Goal: Transaction & Acquisition: Purchase product/service

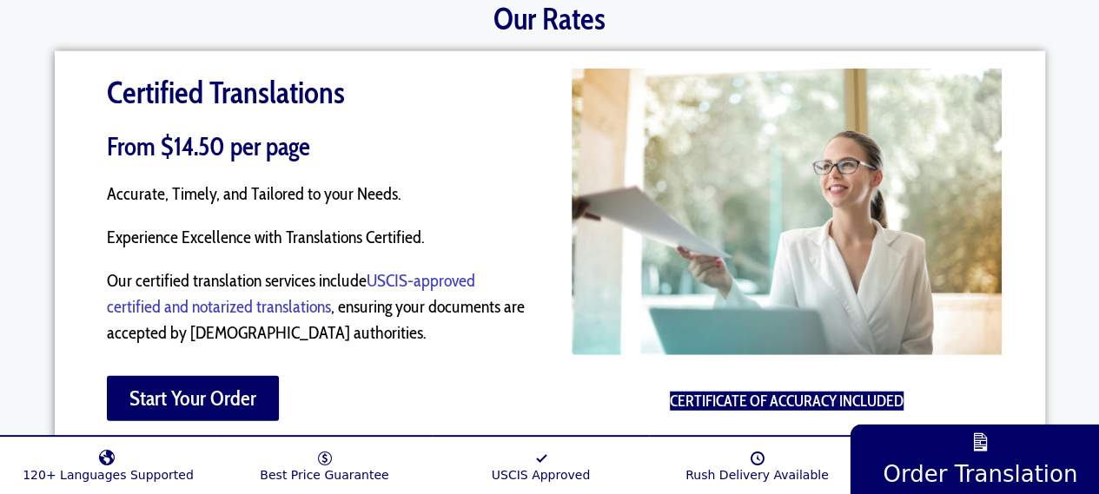
scroll to position [2142, 0]
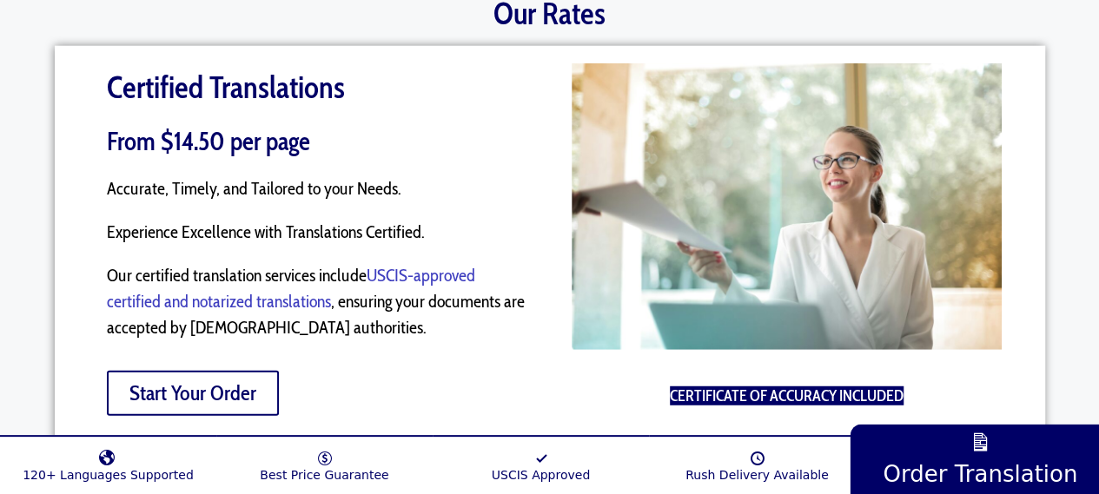
click at [208, 383] on span "Start Your Order" at bounding box center [192, 393] width 127 height 21
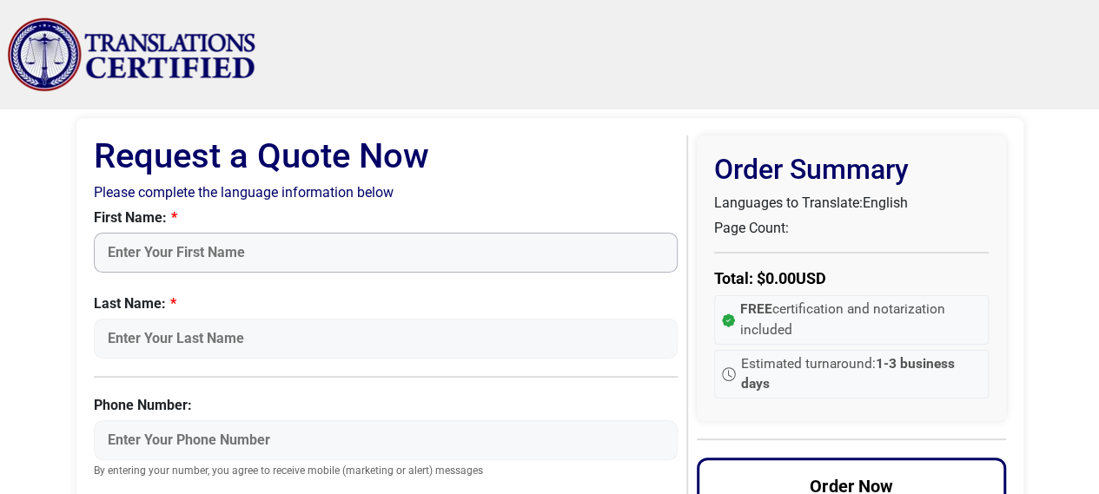
click at [321, 239] on input "First Name:" at bounding box center [386, 253] width 585 height 40
type input "Sandra"
type input "f"
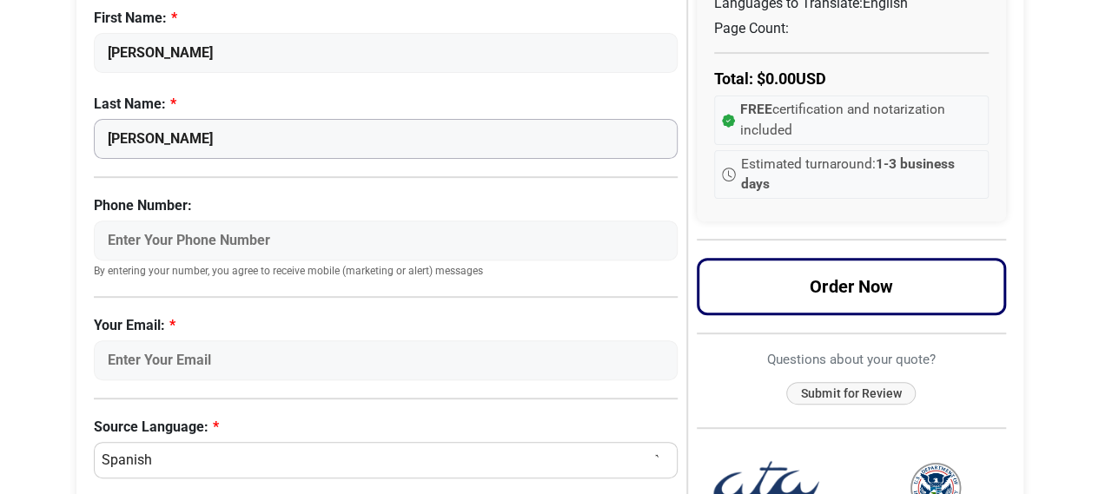
scroll to position [203, 0]
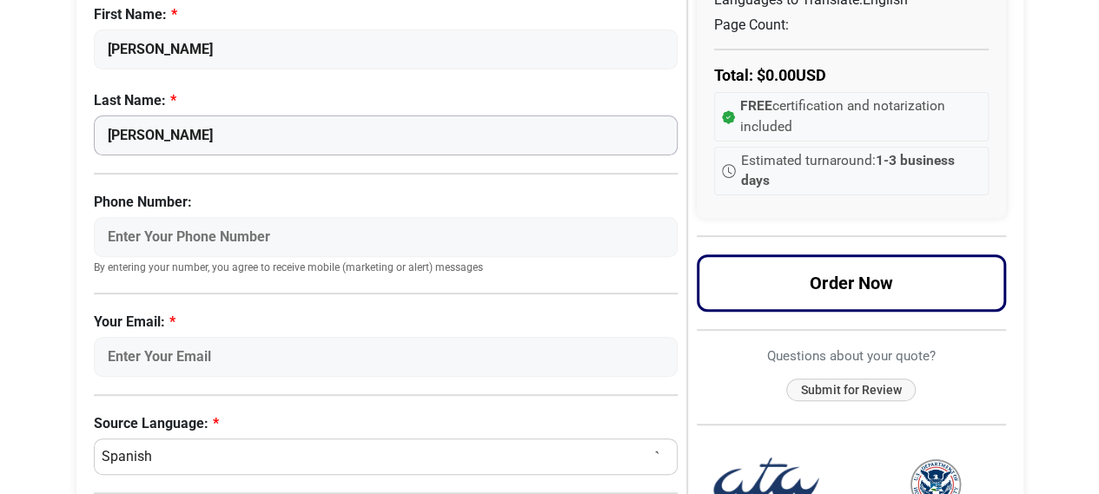
type input "Florentino Correa"
click at [497, 236] on input "Phone Number:" at bounding box center [386, 237] width 585 height 40
drag, startPoint x: 222, startPoint y: 245, endPoint x: 184, endPoint y: 244, distance: 38.2
click at [184, 244] on input "7036227849" at bounding box center [386, 237] width 585 height 40
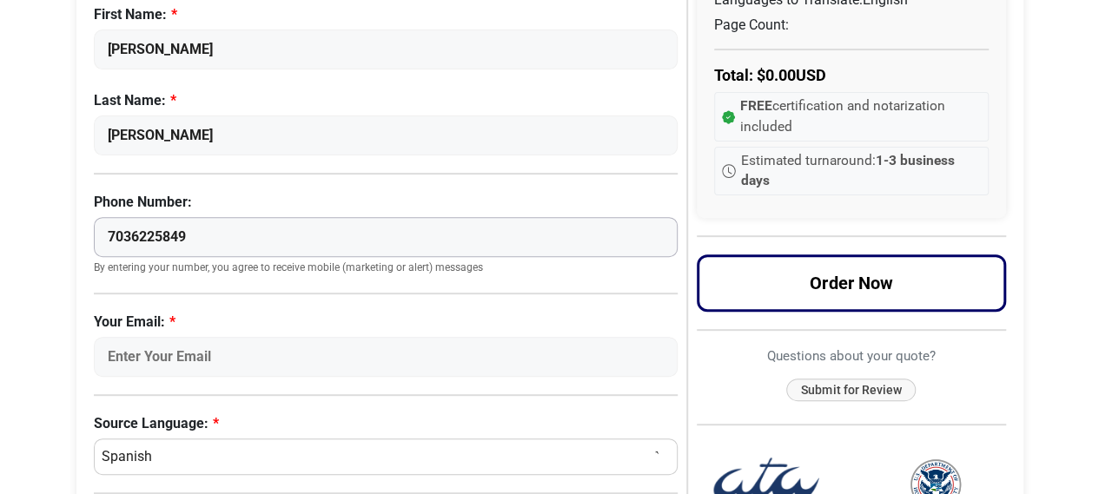
type input "7036225849"
click at [563, 312] on label "Your Email:" at bounding box center [386, 322] width 585 height 21
click at [563, 337] on input "Your Email:" at bounding box center [386, 357] width 585 height 40
click at [438, 353] on input "Your Email:" at bounding box center [386, 357] width 585 height 40
type input "florentino.sandra8@gmail.com"
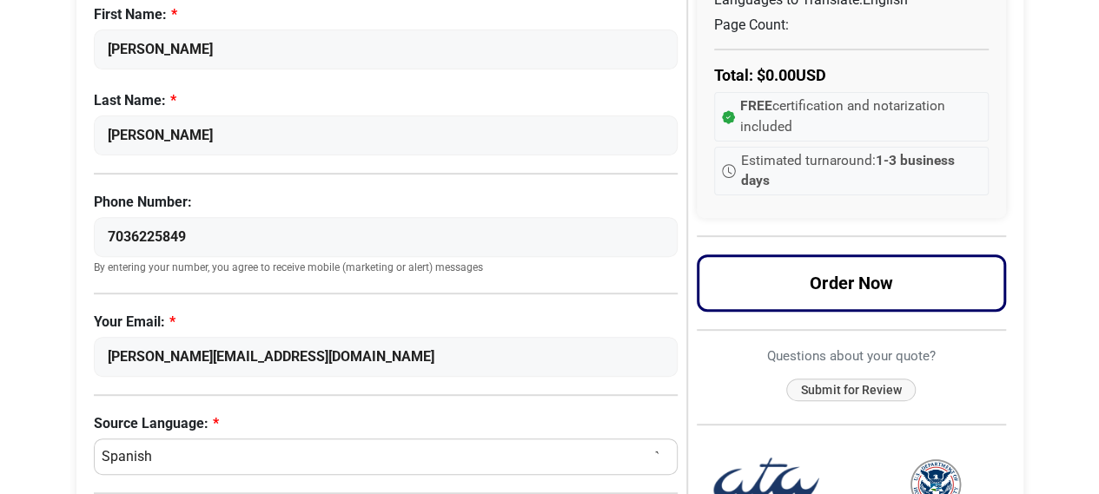
click at [261, 447] on select "Select a Language Afrikaans Albanian Amharic Arabic Armenian Belarusian Bulgari…" at bounding box center [386, 457] width 585 height 36
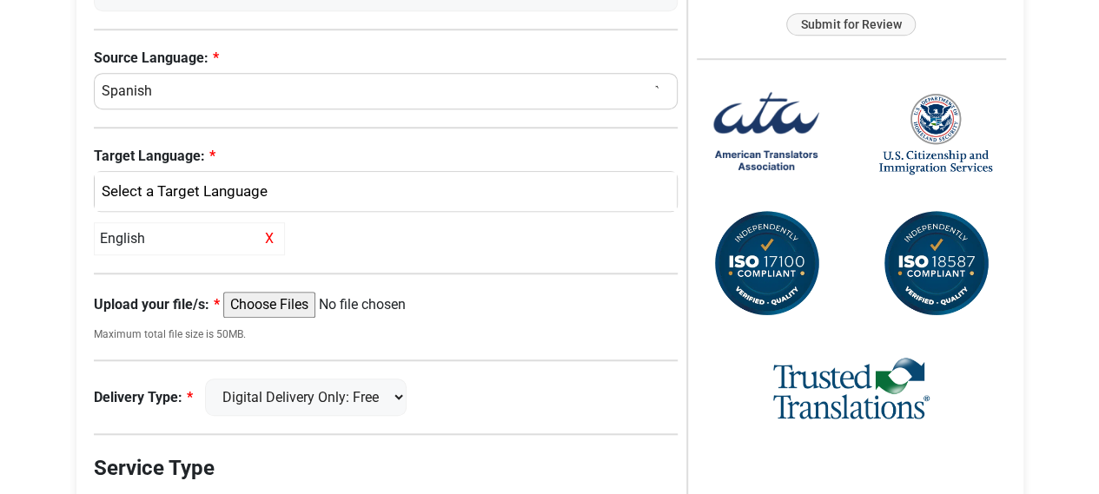
scroll to position [576, 0]
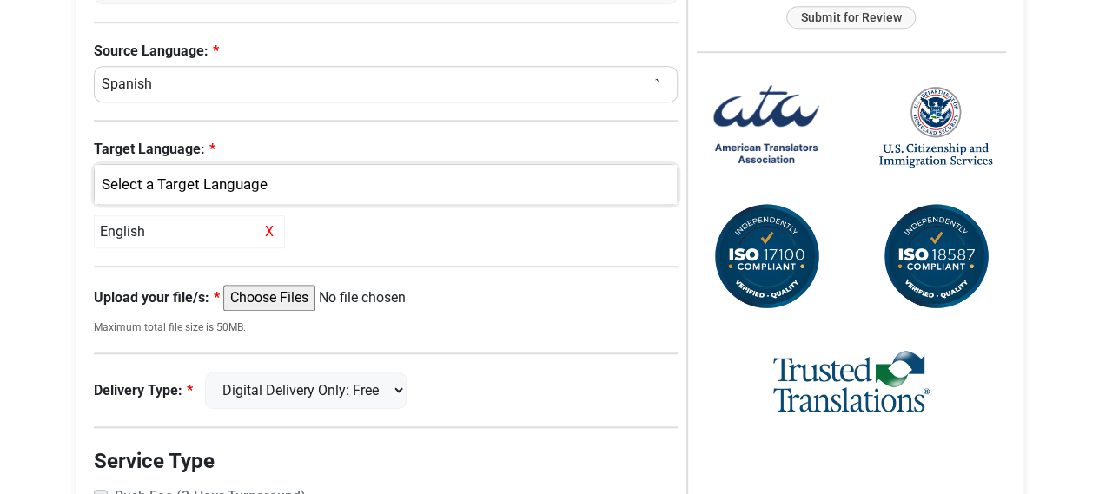
click at [361, 192] on div "English" at bounding box center [381, 185] width 557 height 23
click at [60, 303] on div "Request a Quote Request a Quote Now Please complete the language information be…" at bounding box center [550, 118] width 990 height 1170
click at [282, 295] on input "Upload your file/s:" at bounding box center [356, 298] width 266 height 26
click at [292, 295] on input "Upload your file/s:" at bounding box center [356, 298] width 266 height 26
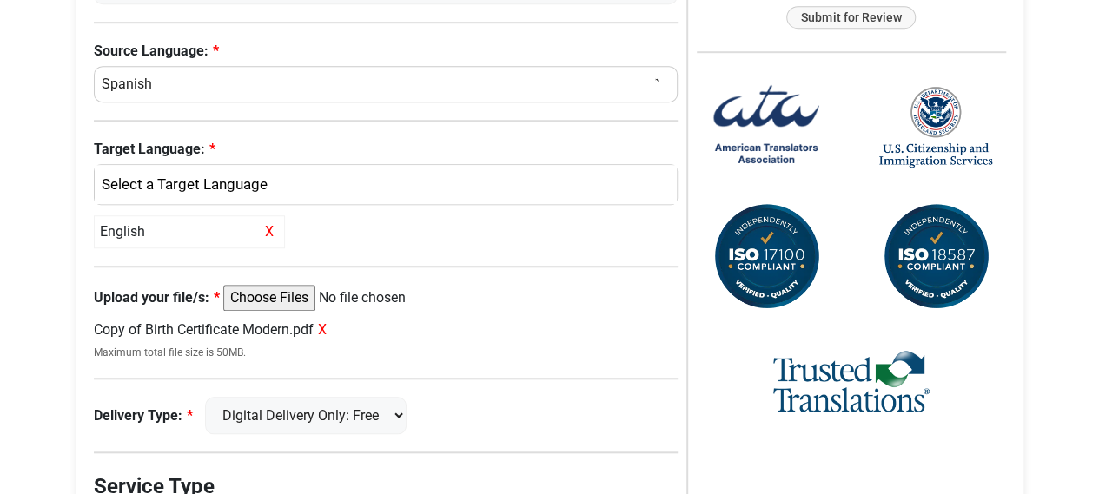
type input "C:\fakepath\Copy of Original Birth Certificate .pdf"
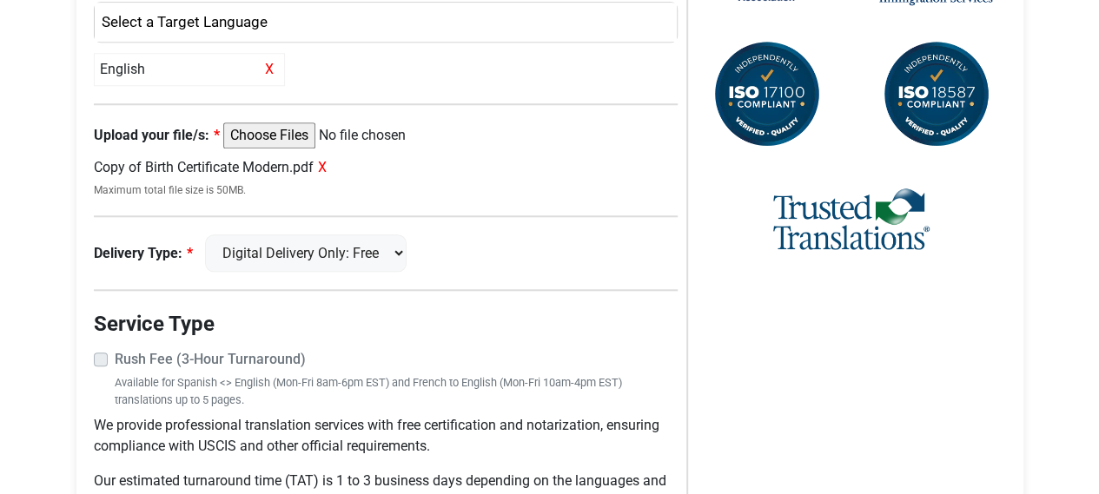
scroll to position [773, 0]
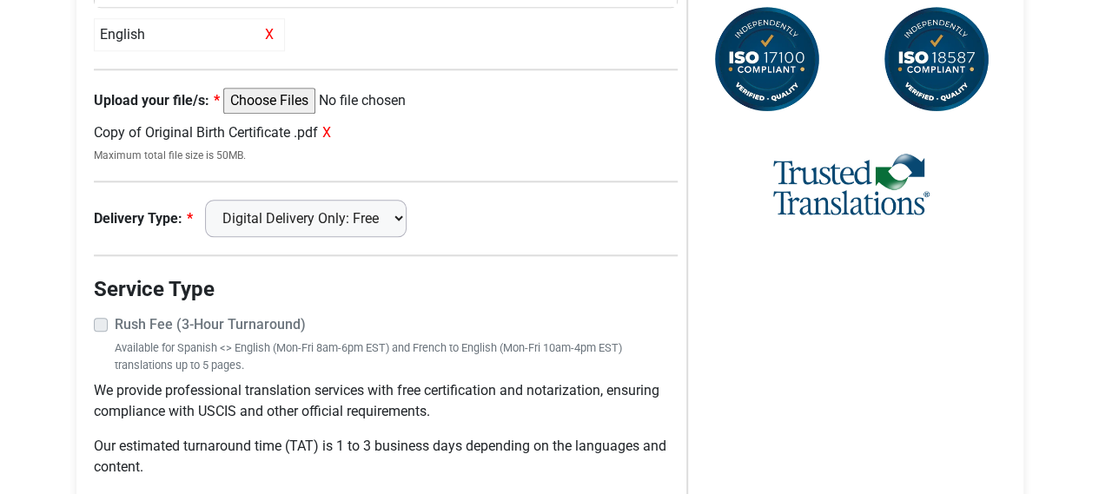
click at [384, 216] on select "Digital Delivery Only: Free FedEx 2 Day: $15" at bounding box center [306, 218] width 202 height 37
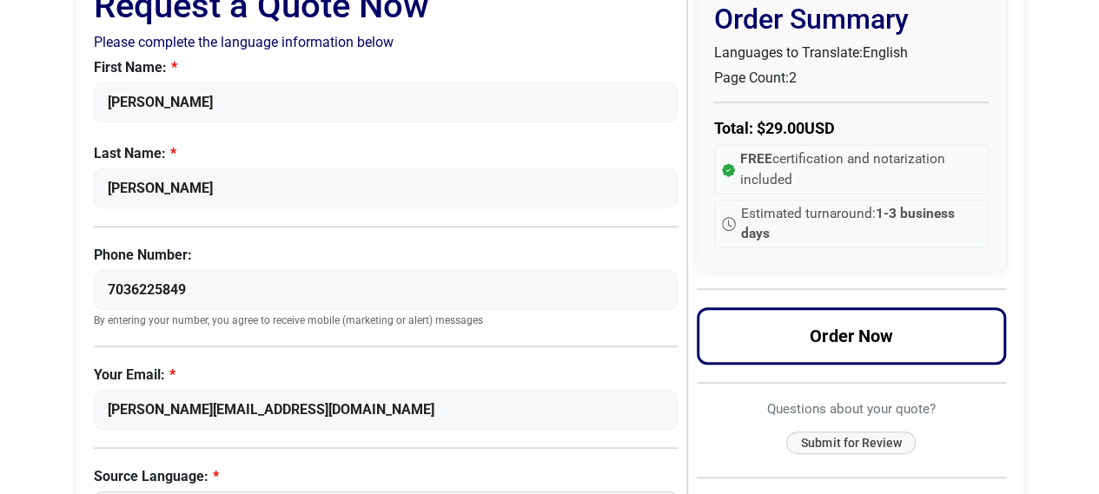
scroll to position [0, 0]
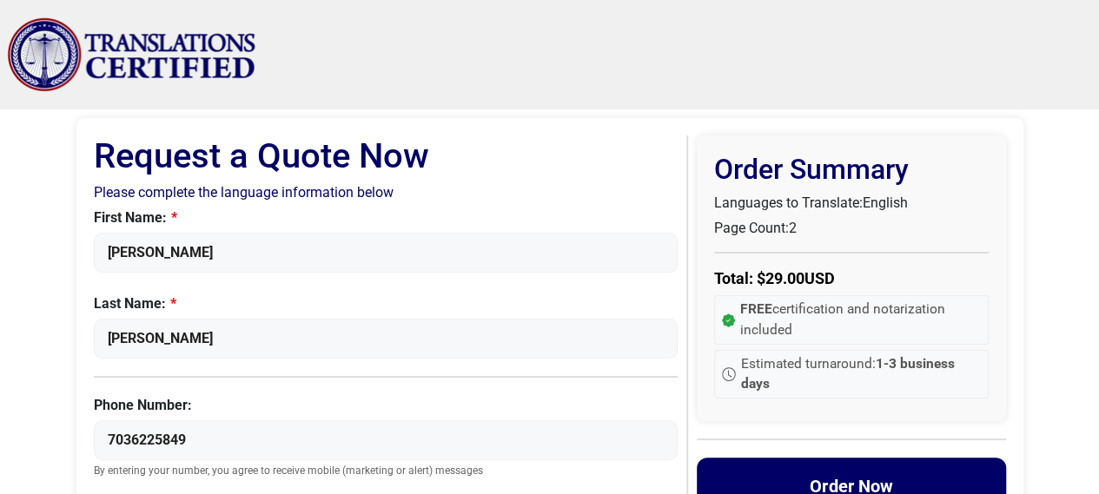
click at [902, 477] on button "Order Now" at bounding box center [851, 486] width 309 height 57
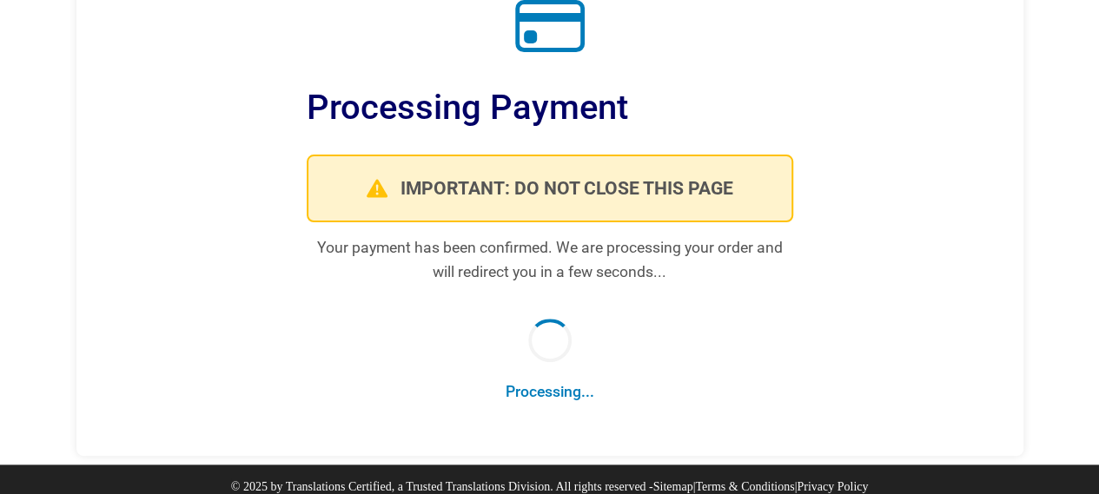
scroll to position [193, 0]
